Goal: Task Accomplishment & Management: Manage account settings

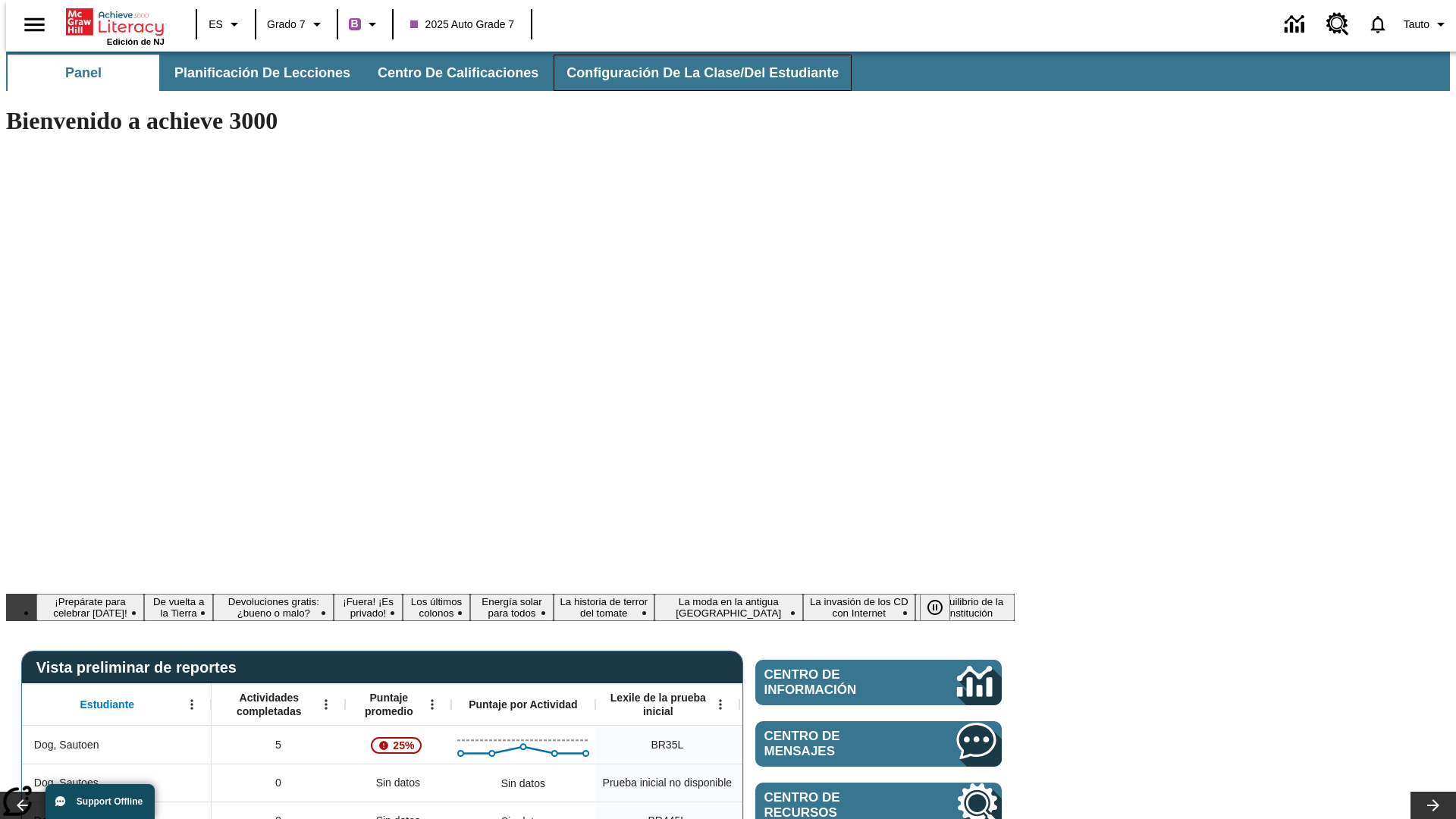
click at [686, 73] on span "Configuración de la clase/del estudiante" at bounding box center [702, 74] width 272 height 18
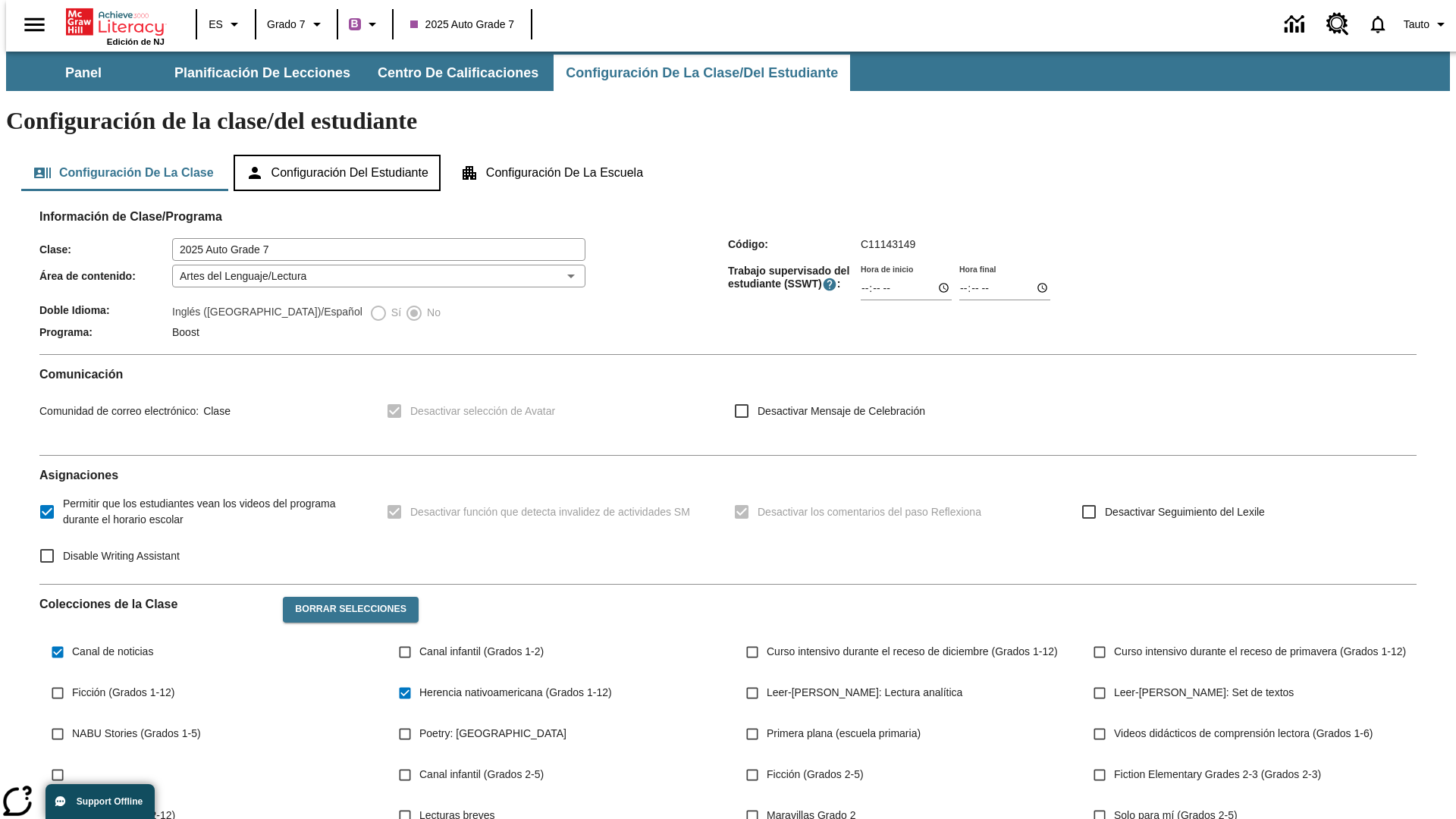
click at [338, 155] on button "Configuración del estudiante" at bounding box center [337, 173] width 207 height 37
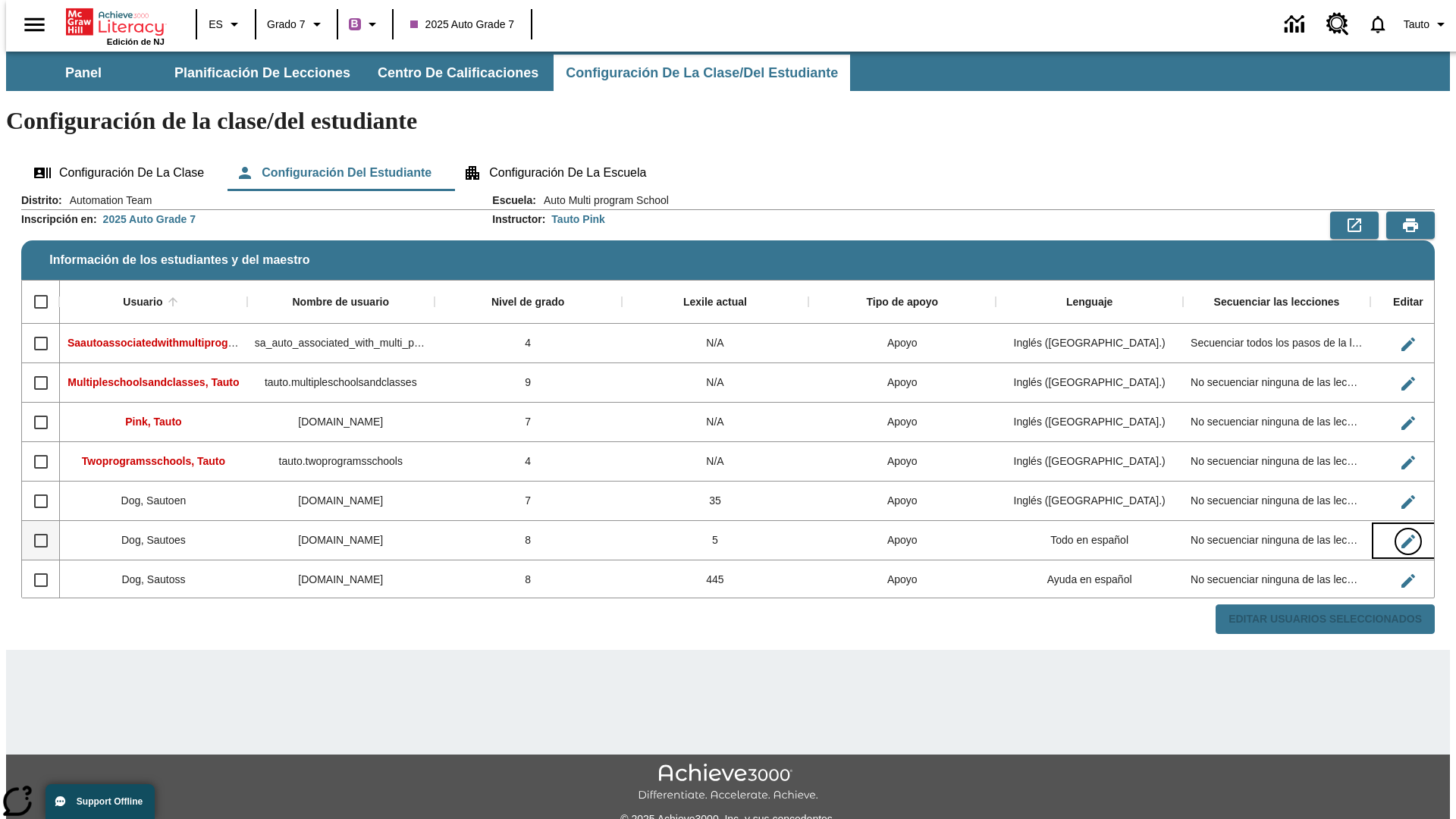
click at [1401, 535] on icon "Editar Usuario" at bounding box center [1408, 542] width 14 height 14
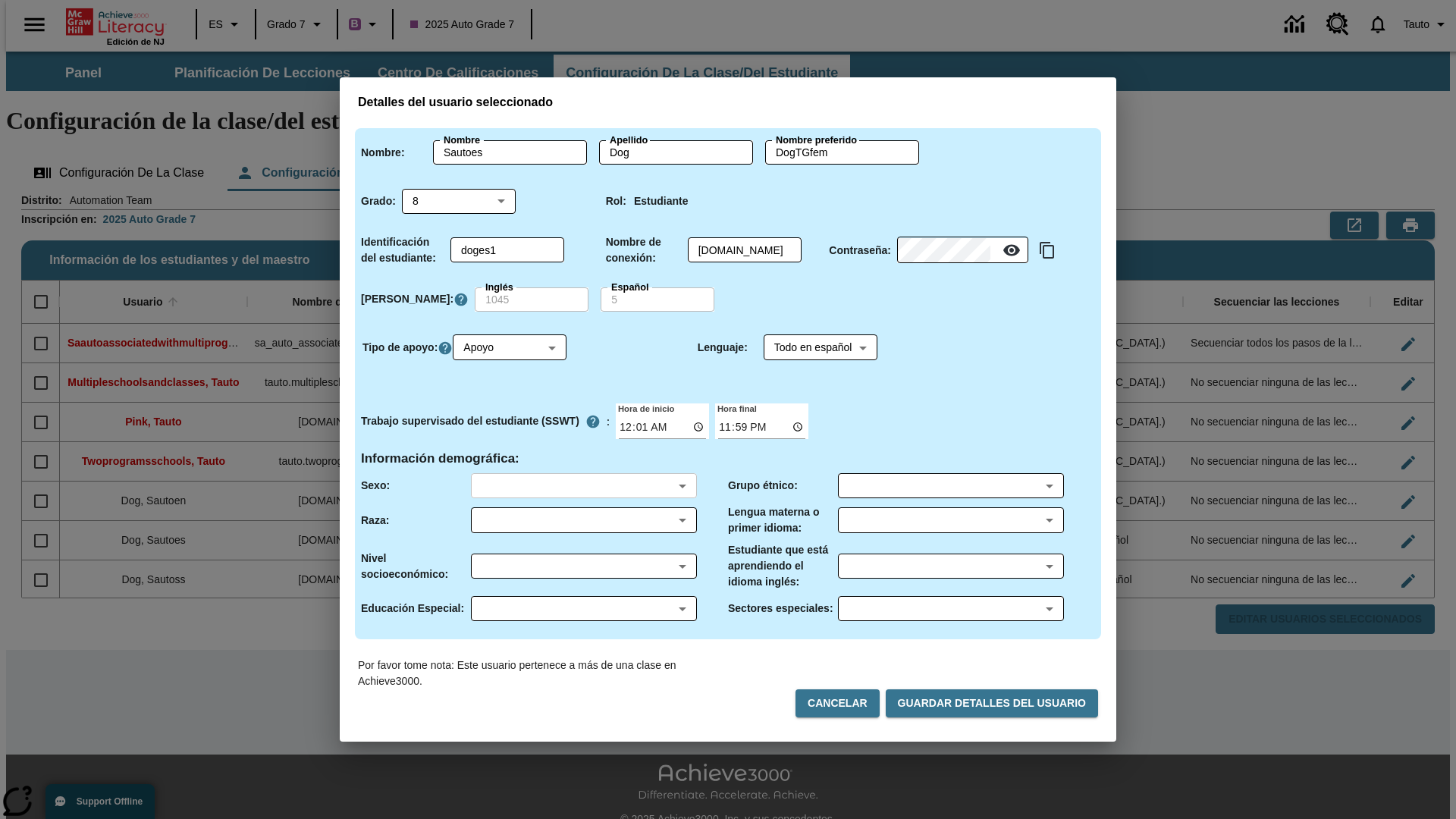
click at [583, 486] on body "Saltar al contenido principal Edición de NJ ES Grado 7 B 2025 Auto Grade 7 0 Ta…" at bounding box center [728, 452] width 1444 height 801
click at [583, 520] on body "Saltar al contenido principal Edición de NJ ES Grado 7 B 2025 Auto Grade 7 0 Ta…" at bounding box center [728, 452] width 1444 height 801
click at [583, 565] on body "Saltar al contenido principal Edición de NJ ES Grado 7 B 2025 Auto Grade 7 0 Ta…" at bounding box center [728, 452] width 1444 height 801
click at [583, 608] on body "Saltar al contenido principal Edición de NJ ES Grado 7 B 2025 Auto Grade 7 0 Ta…" at bounding box center [728, 452] width 1444 height 801
click at [950, 486] on body "Saltar al contenido principal Edición de NJ ES Grado 7 B 2025 Auto Grade 7 0 Ta…" at bounding box center [728, 452] width 1444 height 801
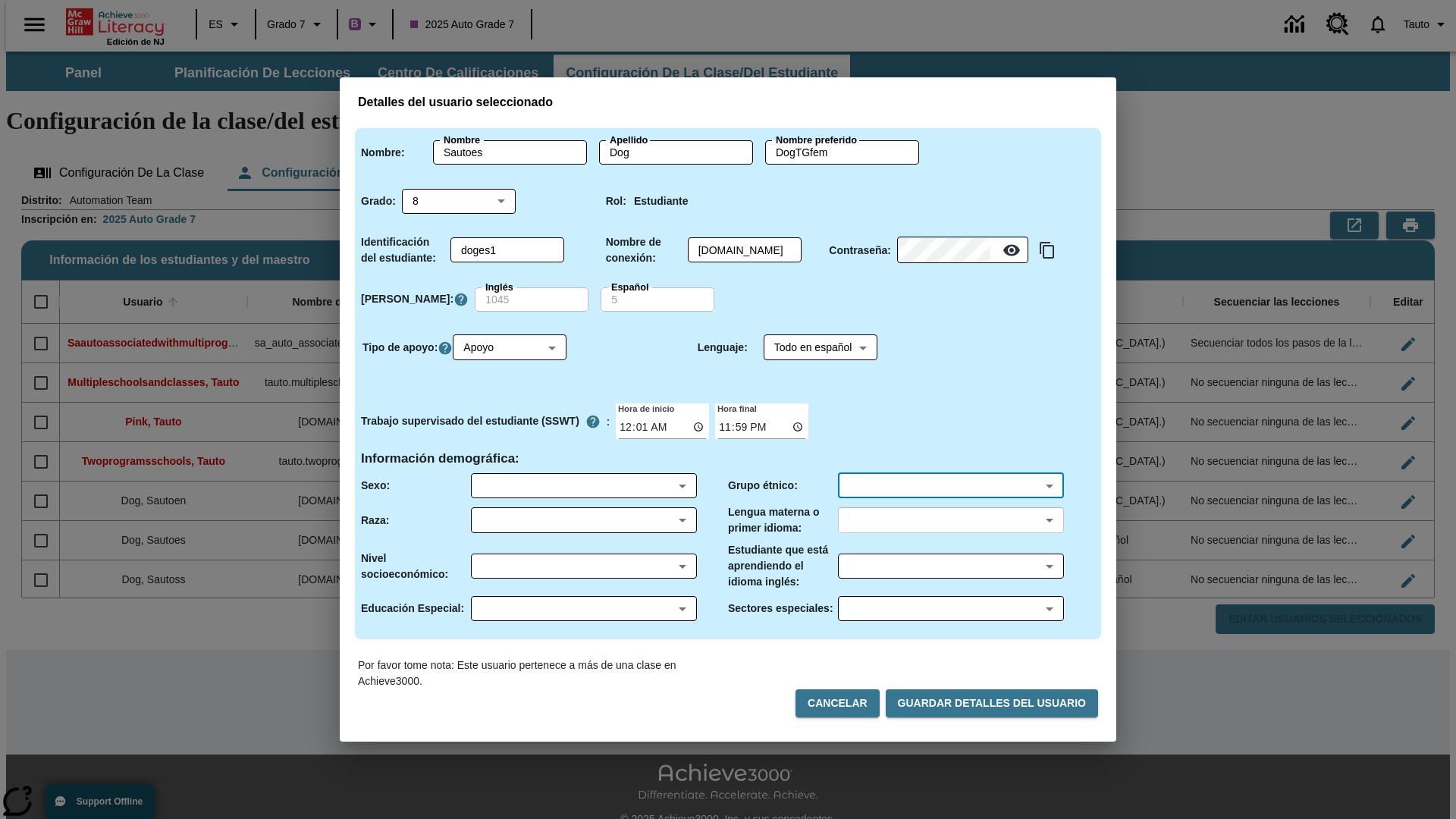
click at [950, 520] on body "Saltar al contenido principal Edición de NJ ES Grado 7 B 2025 Auto Grade 7 0 Ta…" at bounding box center [728, 452] width 1444 height 801
click at [950, 565] on body "Saltar al contenido principal Edición de NJ ES Grado 7 B 2025 Auto Grade 7 0 Ta…" at bounding box center [728, 452] width 1444 height 801
click at [950, 608] on body "Saltar al contenido principal Edición de NJ ES Grado 7 B 2025 Auto Grade 7 0 Ta…" at bounding box center [728, 452] width 1444 height 801
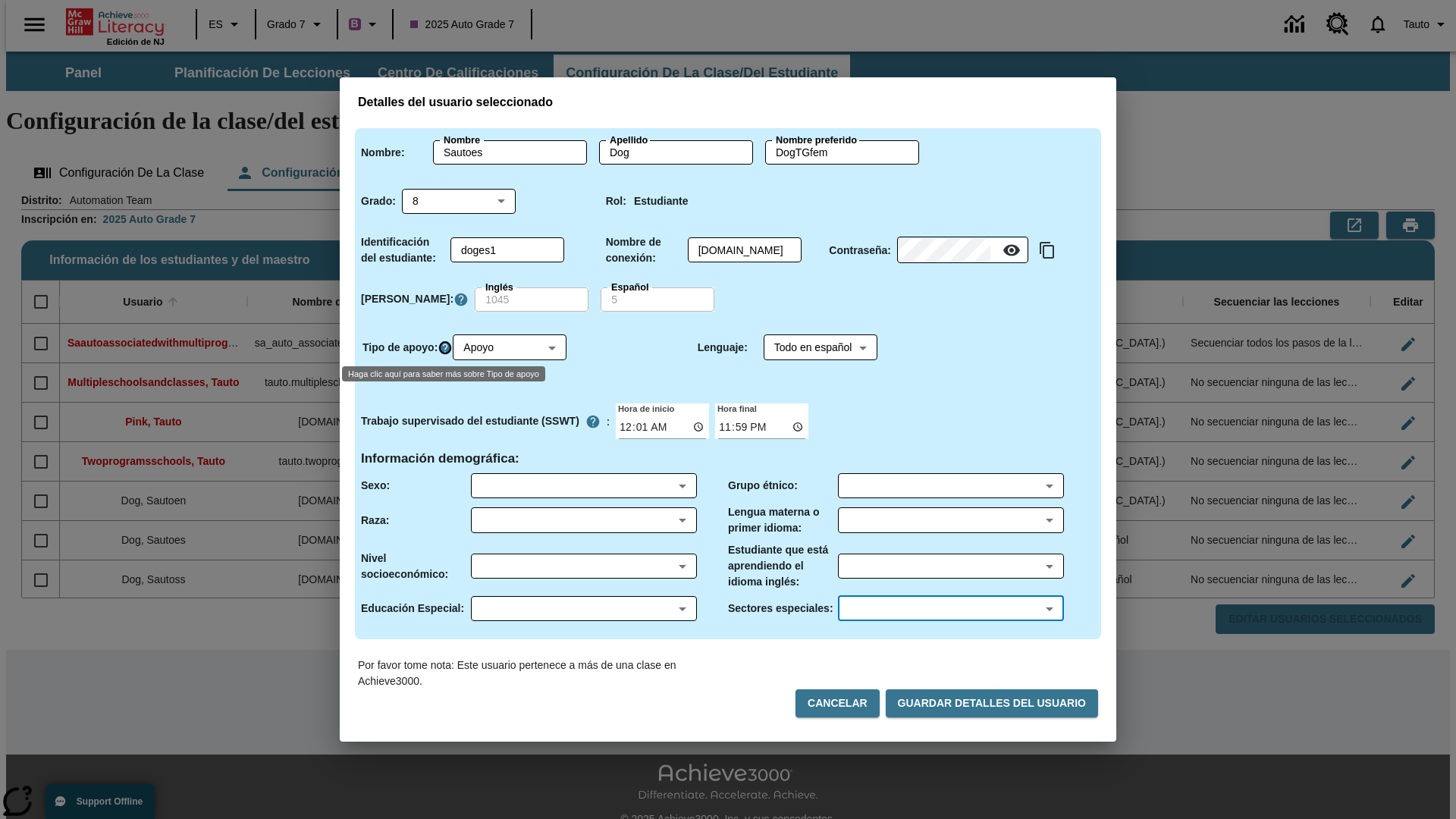
click at [447, 347] on icon "Haga clic aquí para saber más sobre Tipo de apoyo" at bounding box center [444, 347] width 15 height 15
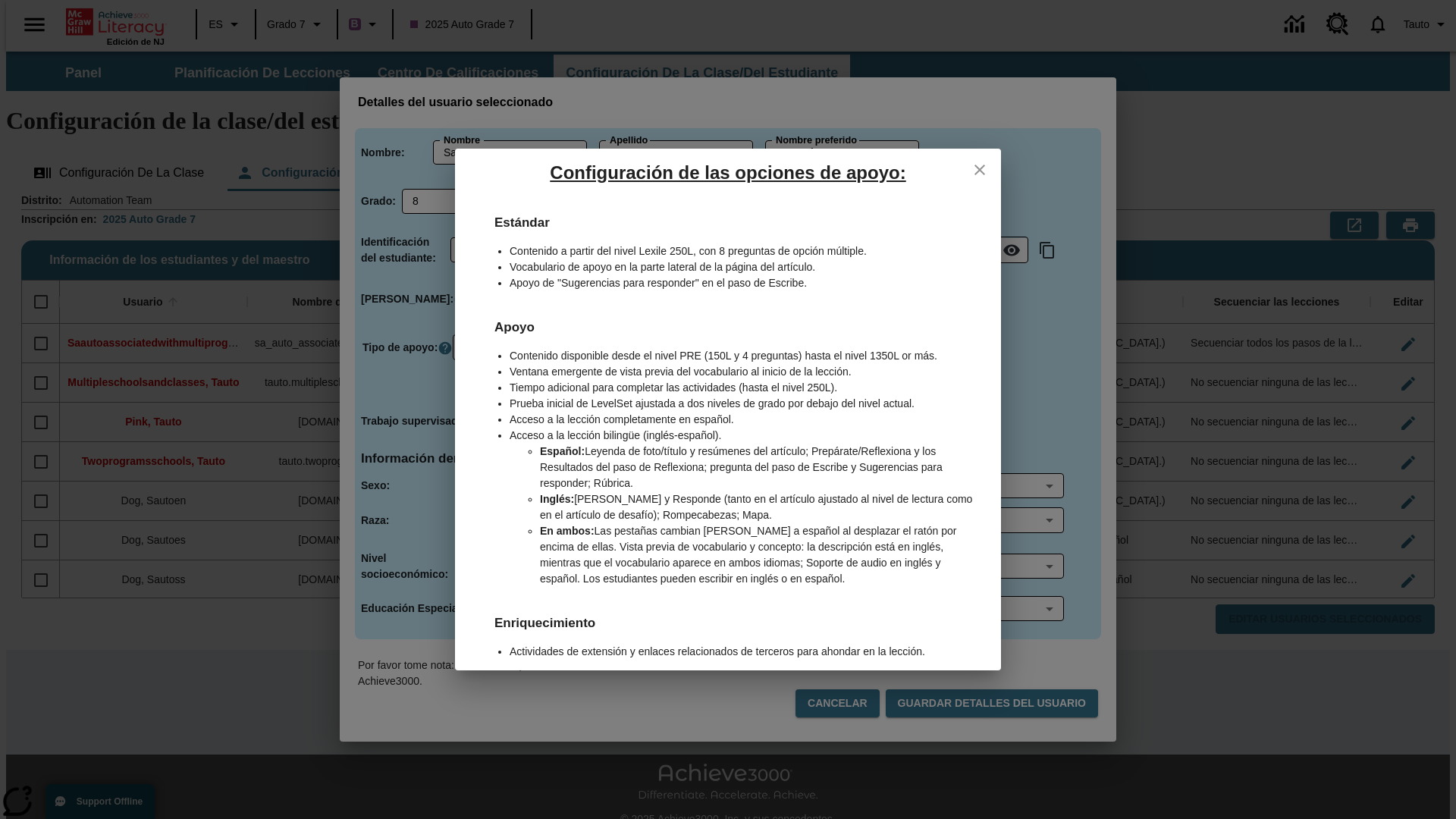
click at [980, 169] on icon "close" at bounding box center [980, 170] width 10 height 10
